Goal: Information Seeking & Learning: Get advice/opinions

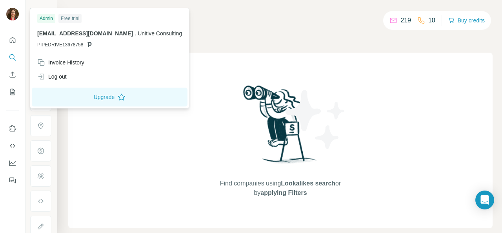
drag, startPoint x: 37, startPoint y: 34, endPoint x: 123, endPoint y: 33, distance: 85.9
click at [123, 33] on div "Admin Free trial [EMAIL_ADDRESS][DOMAIN_NAME] . Unitive Consulting PIPEDRIVE136…" at bounding box center [110, 33] width 156 height 46
copy span "[EMAIL_ADDRESS][DOMAIN_NAME]"
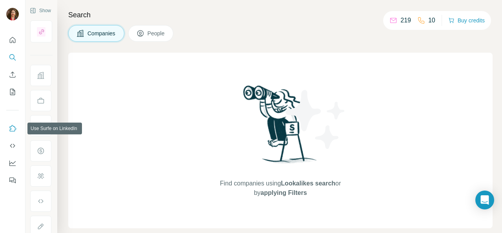
click at [15, 129] on icon "Use Surfe on LinkedIn" at bounding box center [13, 128] width 8 height 8
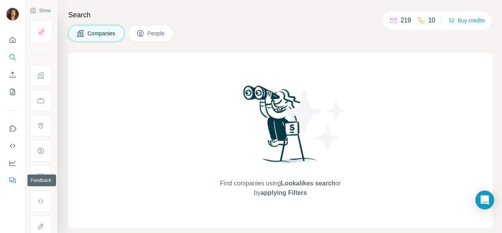
click at [15, 180] on icon "Feedback" at bounding box center [13, 180] width 8 height 8
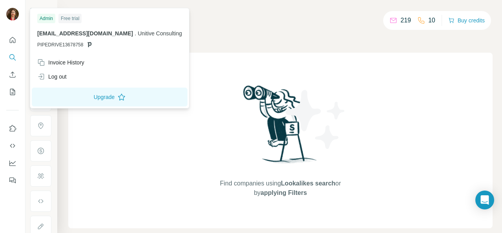
click at [71, 62] on div "Invoice History" at bounding box center [60, 62] width 47 height 8
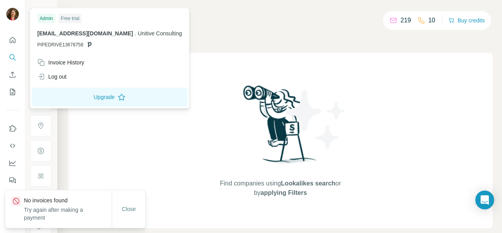
click at [71, 62] on div "Invoice History" at bounding box center [60, 62] width 47 height 8
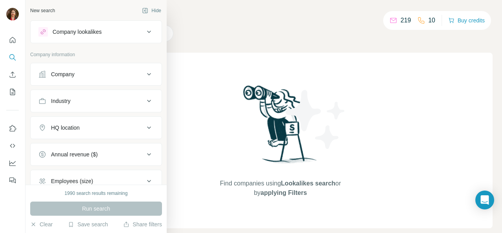
click at [144, 150] on icon at bounding box center [148, 154] width 9 height 9
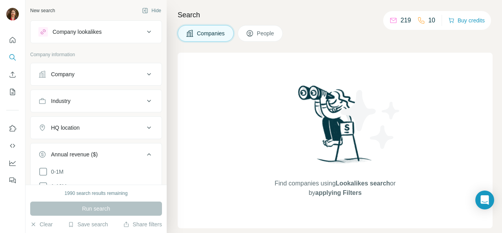
scroll to position [39, 0]
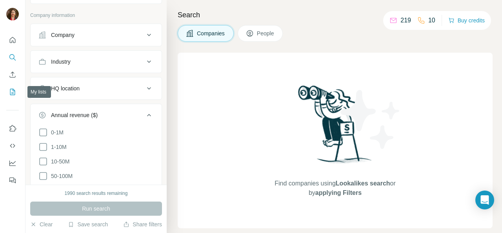
click at [13, 90] on icon "My lists" at bounding box center [13, 92] width 8 height 8
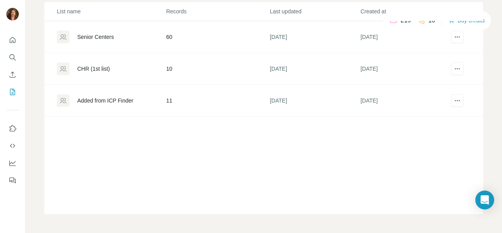
scroll to position [86, 0]
click at [485, 204] on icon "Open Intercom Messenger" at bounding box center [484, 199] width 9 height 9
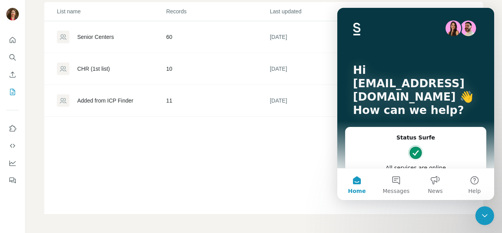
scroll to position [66, 0]
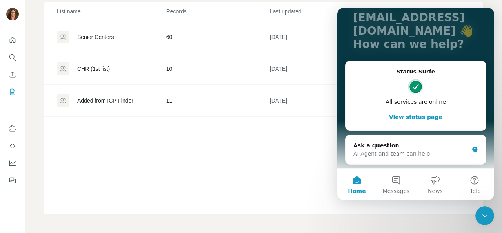
click at [474, 180] on button "Help" at bounding box center [474, 183] width 39 height 31
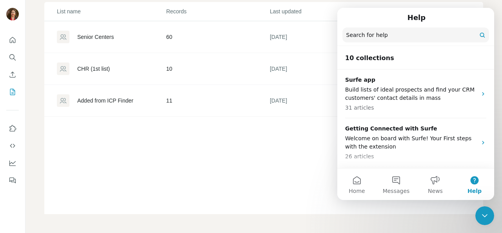
click at [442, 106] on p "31 articles" at bounding box center [411, 108] width 132 height 8
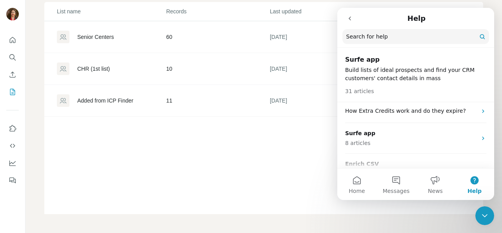
click at [425, 112] on p "How Extra Credits work and do they expire?" at bounding box center [411, 111] width 132 height 8
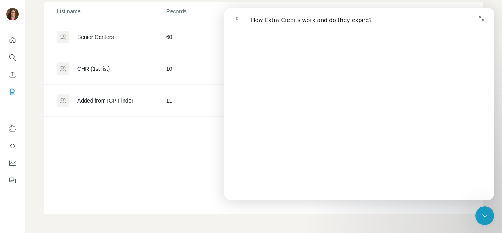
scroll to position [432, 0]
